Goal: Obtain resource: Download file/media

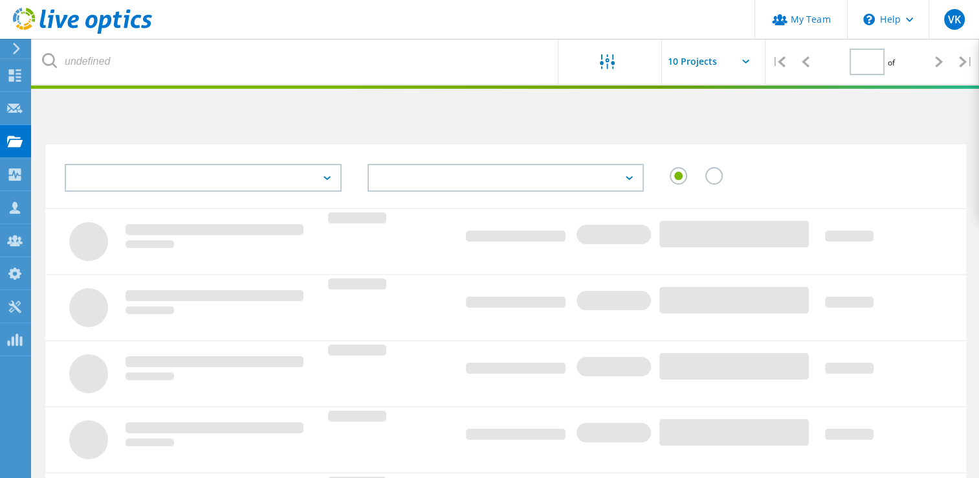
type input "1"
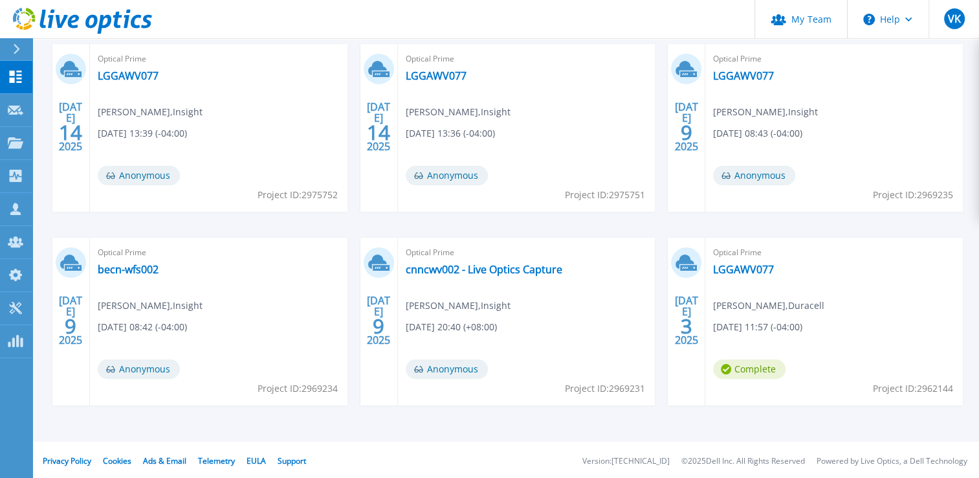
scroll to position [239, 0]
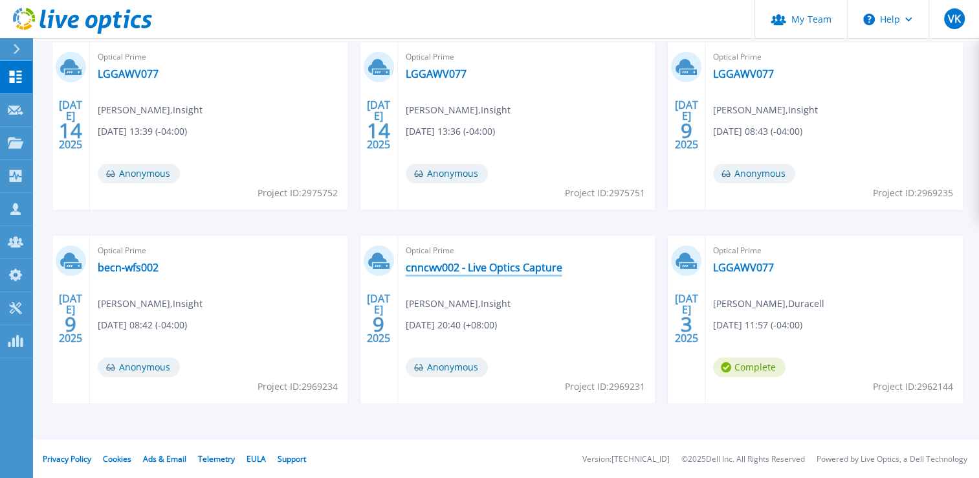
click at [433, 268] on link "cnncwv002 - Live Optics Capture" at bounding box center [484, 267] width 157 height 13
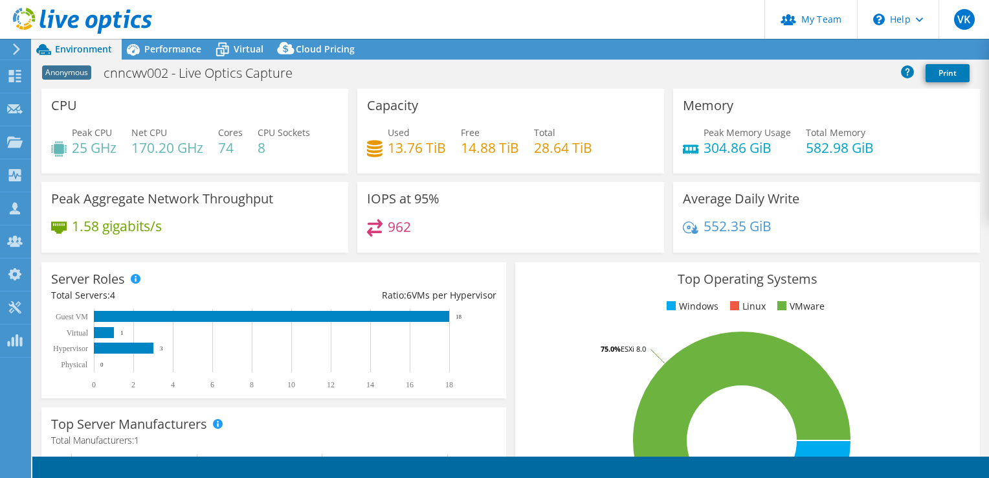
select select "USD"
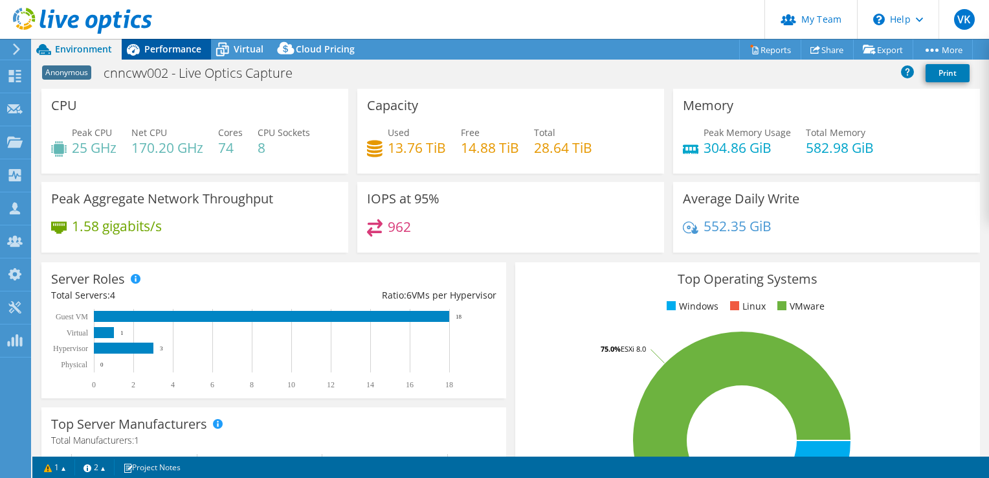
click at [170, 52] on span "Performance" at bounding box center [172, 49] width 57 height 12
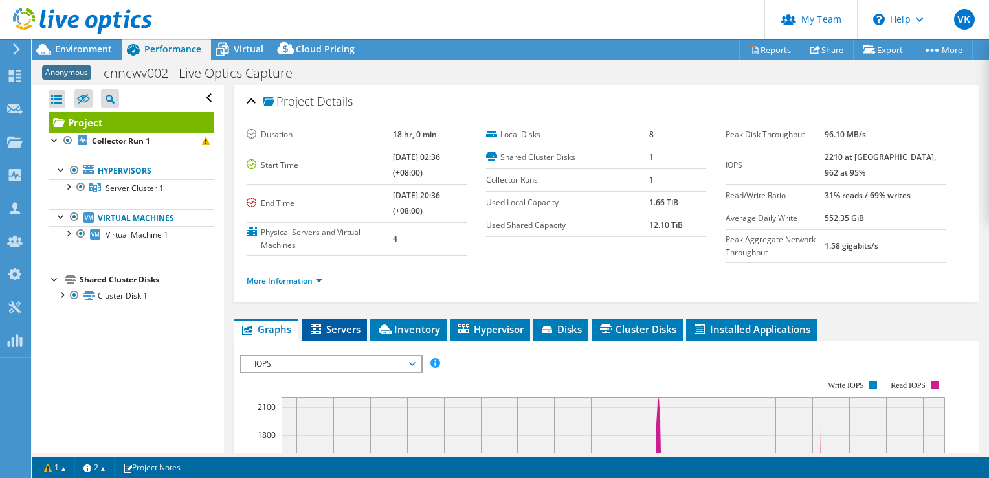
click at [346, 335] on span "Servers" at bounding box center [335, 328] width 52 height 13
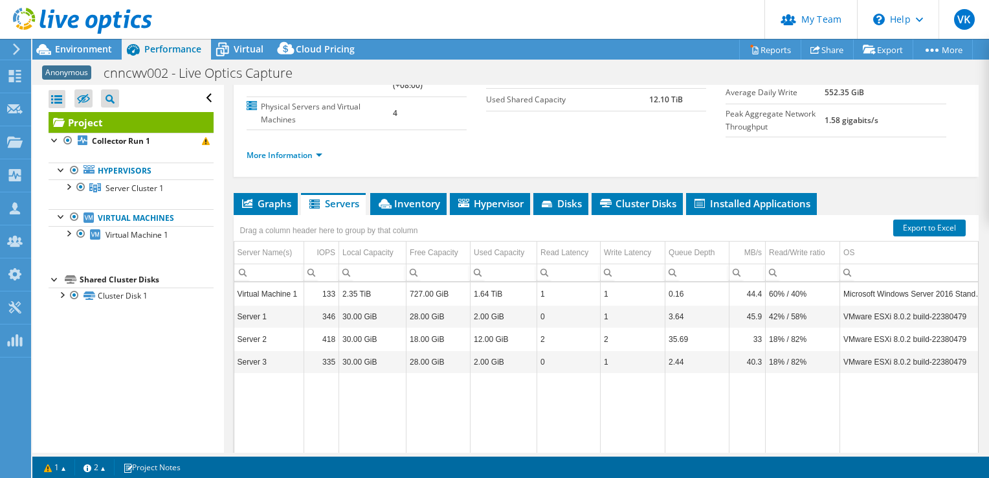
scroll to position [107, 0]
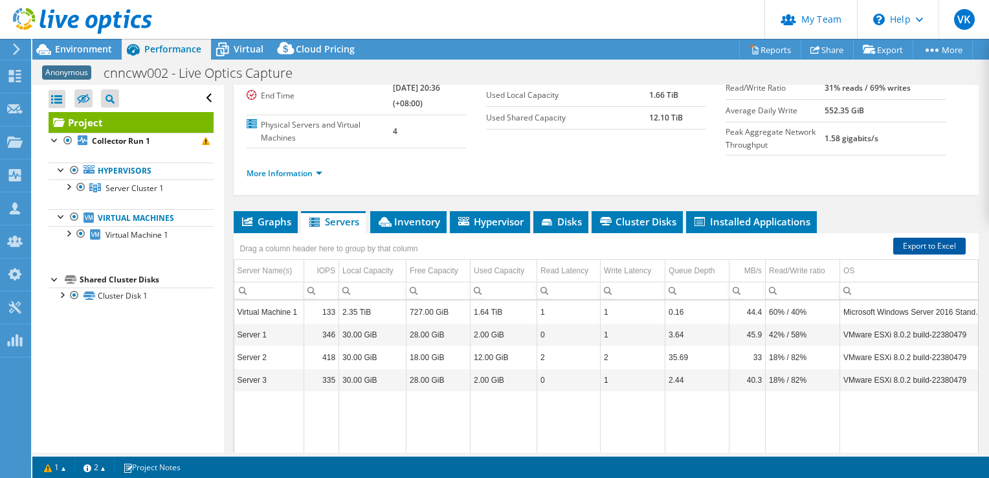
click at [895, 254] on link "Export to Excel" at bounding box center [929, 246] width 73 height 17
